Goal: Task Accomplishment & Management: Manage account settings

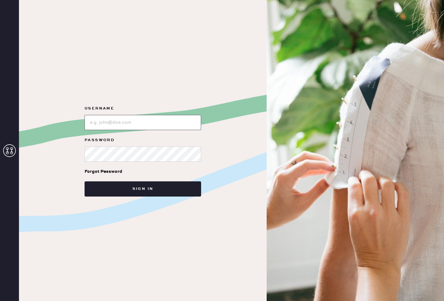
click at [141, 116] on input "loginName" at bounding box center [142, 122] width 116 height 15
click at [103, 176] on link "Forgot Password" at bounding box center [103, 172] width 38 height 20
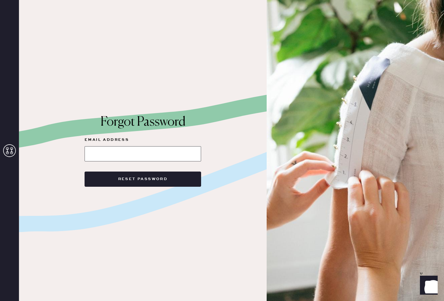
click at [109, 156] on input at bounding box center [142, 153] width 116 height 15
type input "[EMAIL_ADDRESS][DOMAIN_NAME]"
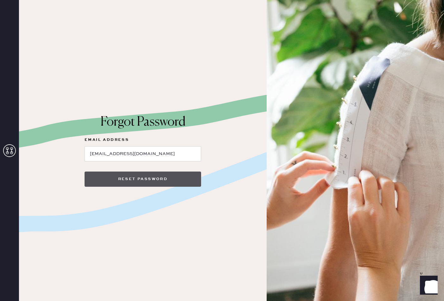
click at [110, 179] on button "Reset Password" at bounding box center [142, 178] width 116 height 15
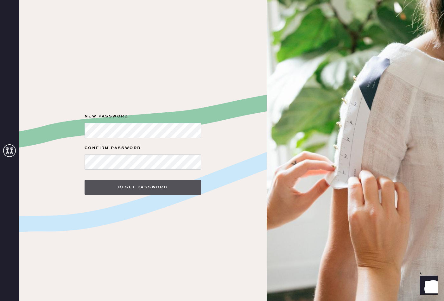
click at [121, 187] on button "Reset Password" at bounding box center [142, 187] width 116 height 15
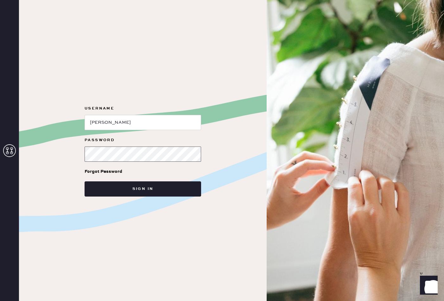
click at [143, 189] on button "Sign in" at bounding box center [142, 188] width 116 height 15
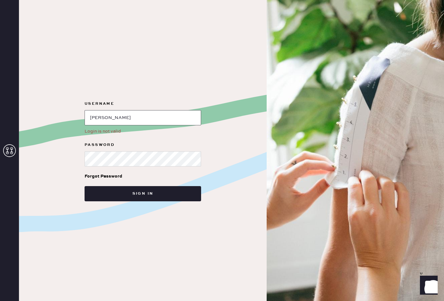
click at [159, 116] on input "loginName" at bounding box center [142, 117] width 116 height 15
click at [105, 116] on input "loginName" at bounding box center [142, 117] width 116 height 15
click at [131, 116] on input "loginName" at bounding box center [142, 117] width 116 height 15
type input "[EMAIL_ADDRESS][DOMAIN_NAME]"
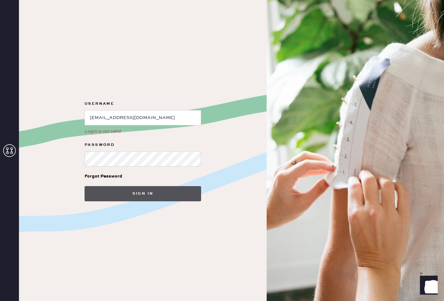
click at [150, 197] on button "Sign in" at bounding box center [142, 193] width 116 height 15
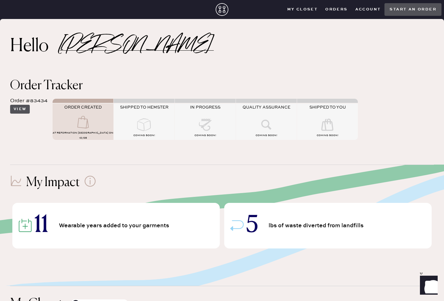
click at [21, 109] on button "View" at bounding box center [20, 109] width 20 height 9
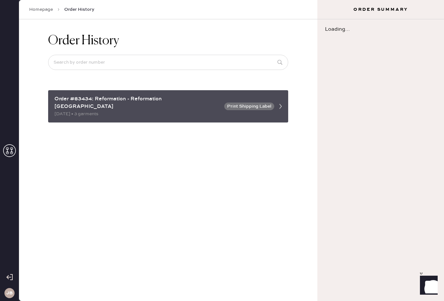
click at [255, 103] on button "Print Shipping Label" at bounding box center [249, 107] width 50 height 8
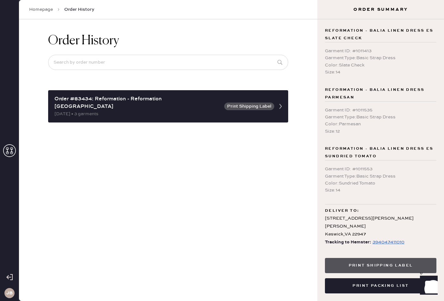
click at [413, 268] on button "Print Shipping Label" at bounding box center [380, 265] width 111 height 15
